Goal: Information Seeking & Learning: Find specific page/section

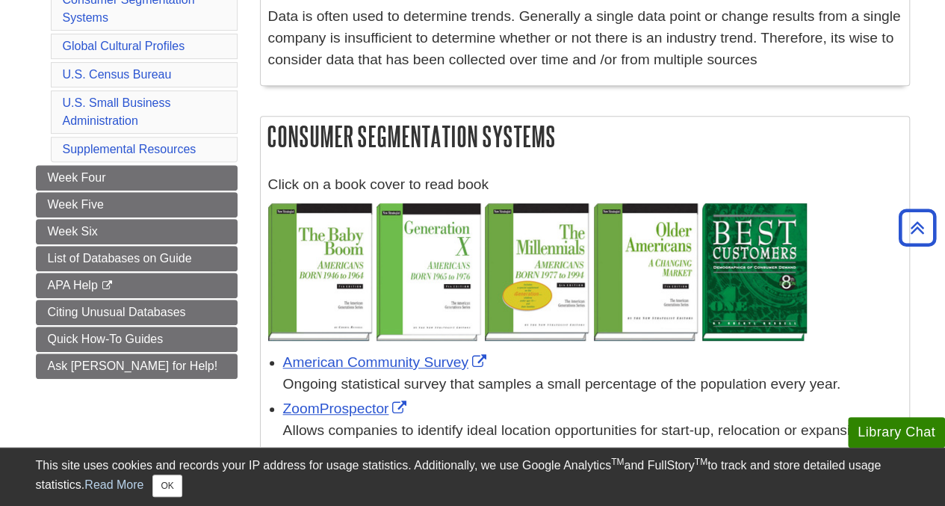
scroll to position [331, 0]
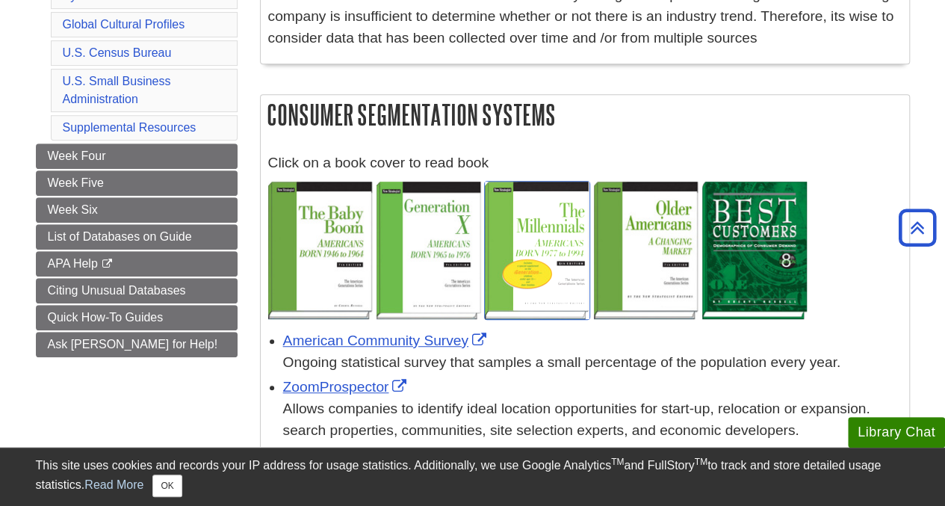
click at [530, 247] on img at bounding box center [537, 250] width 105 height 137
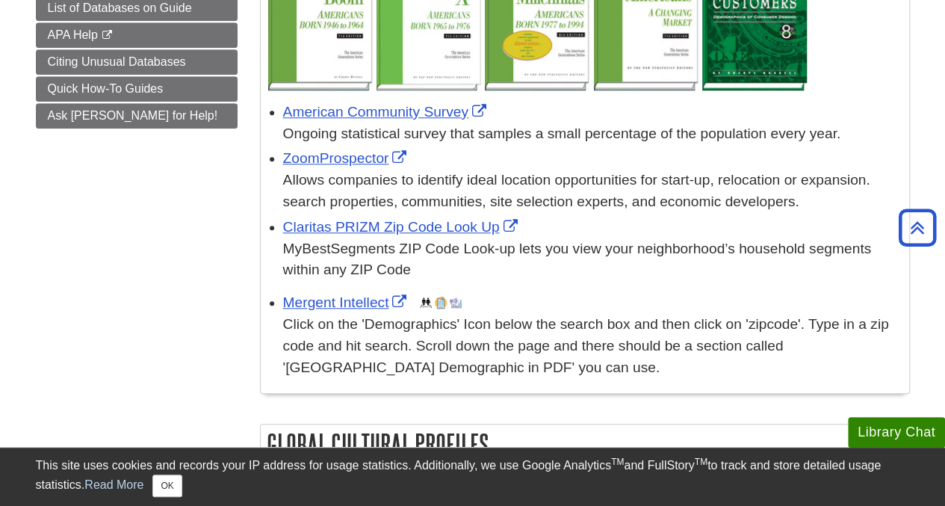
scroll to position [559, 0]
click at [356, 236] on div "Claritas PRIZM Zip Code Look Up MyBestSegments ZIP Code Look-up lets you view y…" at bounding box center [592, 249] width 619 height 64
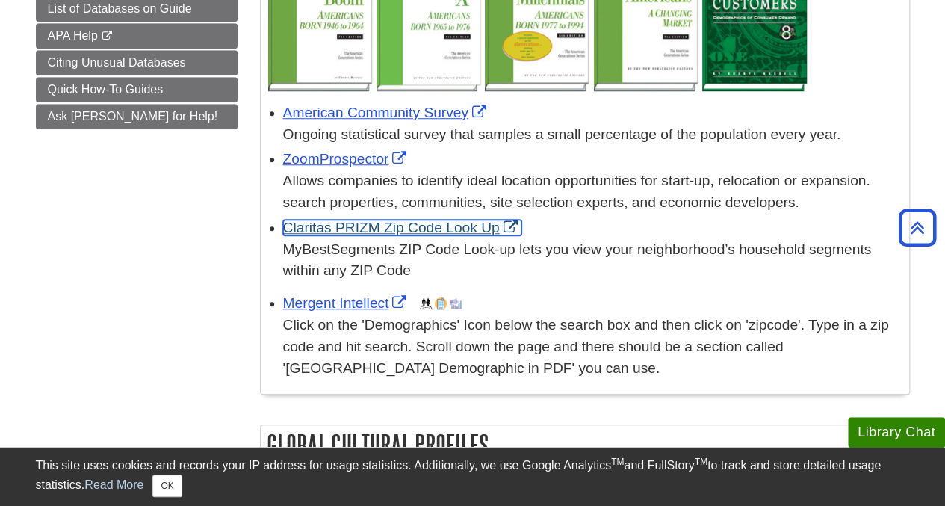
click at [357, 228] on link "Claritas PRIZM Zip Code Look Up" at bounding box center [402, 228] width 238 height 16
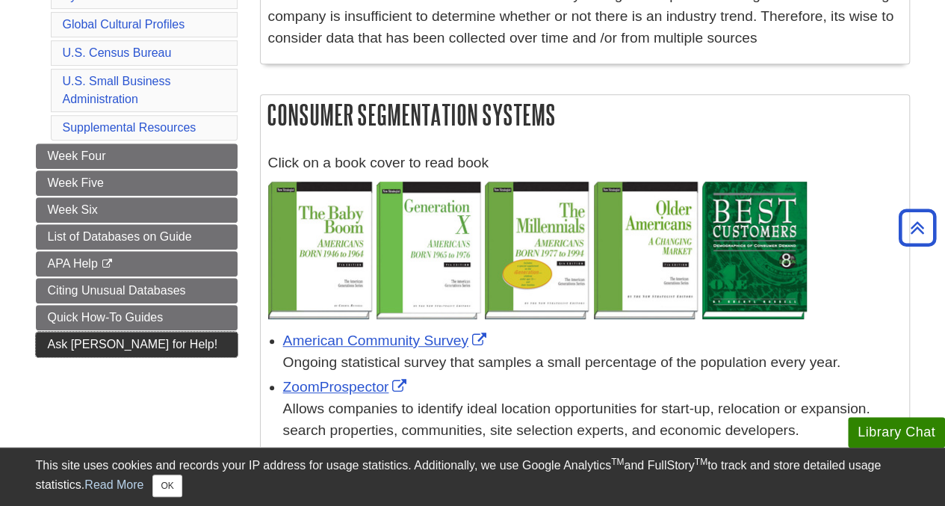
scroll to position [330, 0]
